Goal: Information Seeking & Learning: Check status

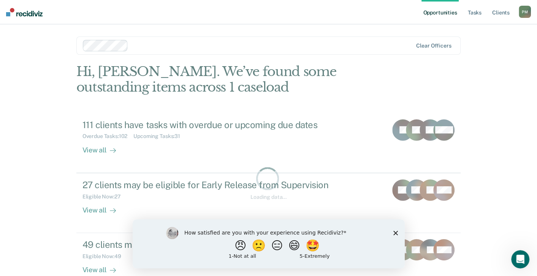
click at [399, 233] on div "How satisfied are you with your experience using Recidiviz? 😠 🙁 😑 😄 🤩 1 - Not a…" at bounding box center [268, 243] width 272 height 49
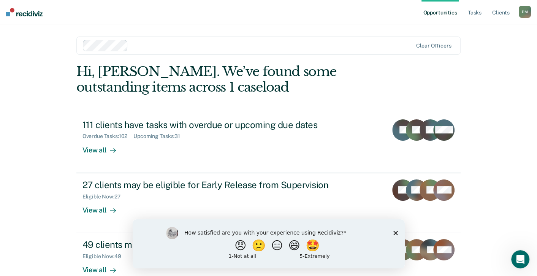
click at [393, 233] on div "How satisfied are you with your experience using Recidiviz? 😠 🙁 😑 😄 🤩 1 - Not a…" at bounding box center [268, 243] width 272 height 49
click at [394, 232] on polygon "Close survey" at bounding box center [395, 232] width 5 height 5
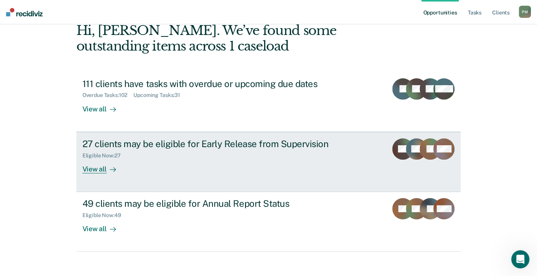
scroll to position [47, 0]
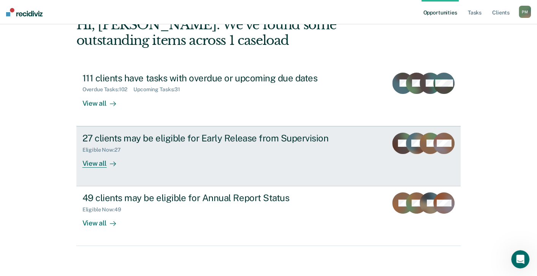
click at [100, 162] on div "View all" at bounding box center [103, 160] width 43 height 15
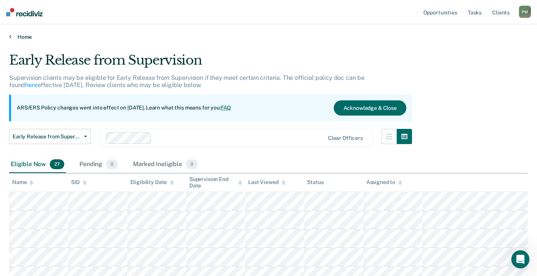
click at [16, 36] on link "Home" at bounding box center [268, 36] width 519 height 7
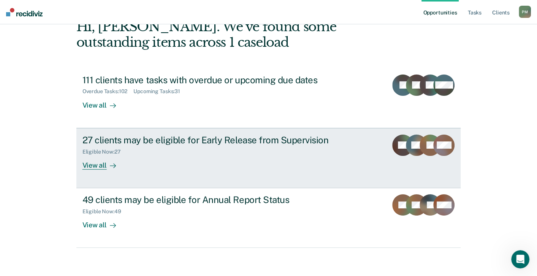
scroll to position [47, 0]
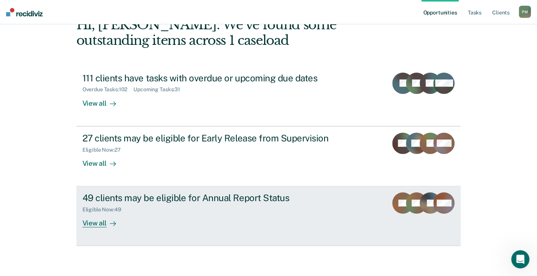
click at [98, 225] on div "View all" at bounding box center [103, 220] width 43 height 15
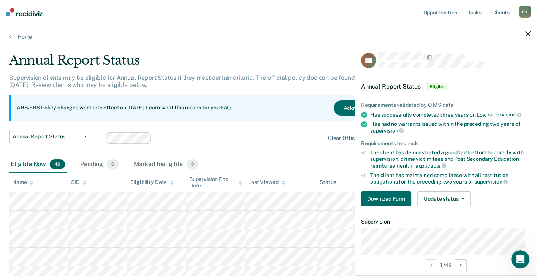
click at [526, 34] on icon "button" at bounding box center [527, 33] width 5 height 5
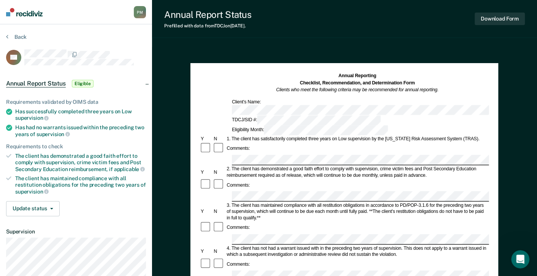
click at [379, 104] on div "Annual Reporting Checklist, Recommendation, and Determination Form Clients who …" at bounding box center [344, 104] width 289 height 62
click at [18, 39] on button "Back" at bounding box center [16, 36] width 21 height 7
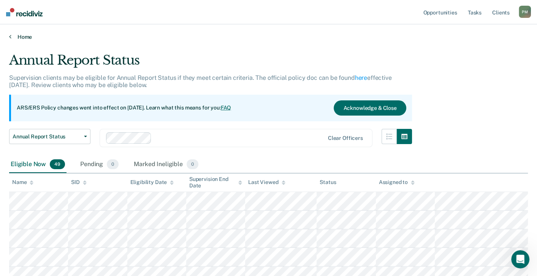
click at [16, 35] on link "Home" at bounding box center [268, 36] width 519 height 7
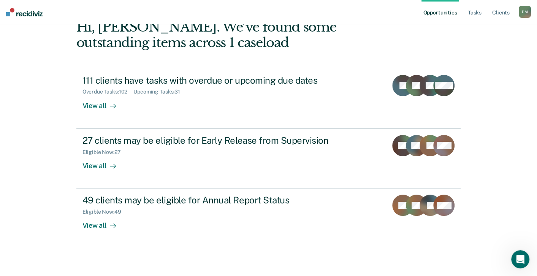
scroll to position [47, 0]
